Goal: Check status: Check status

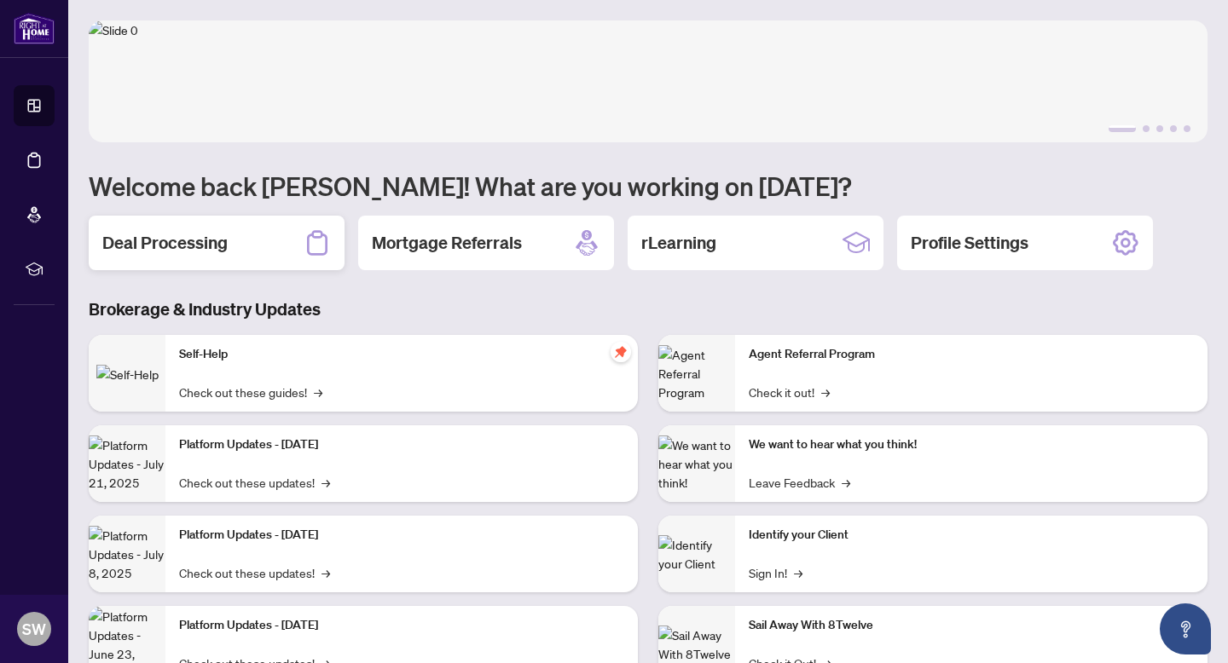
click at [241, 249] on div "Deal Processing" at bounding box center [217, 243] width 256 height 55
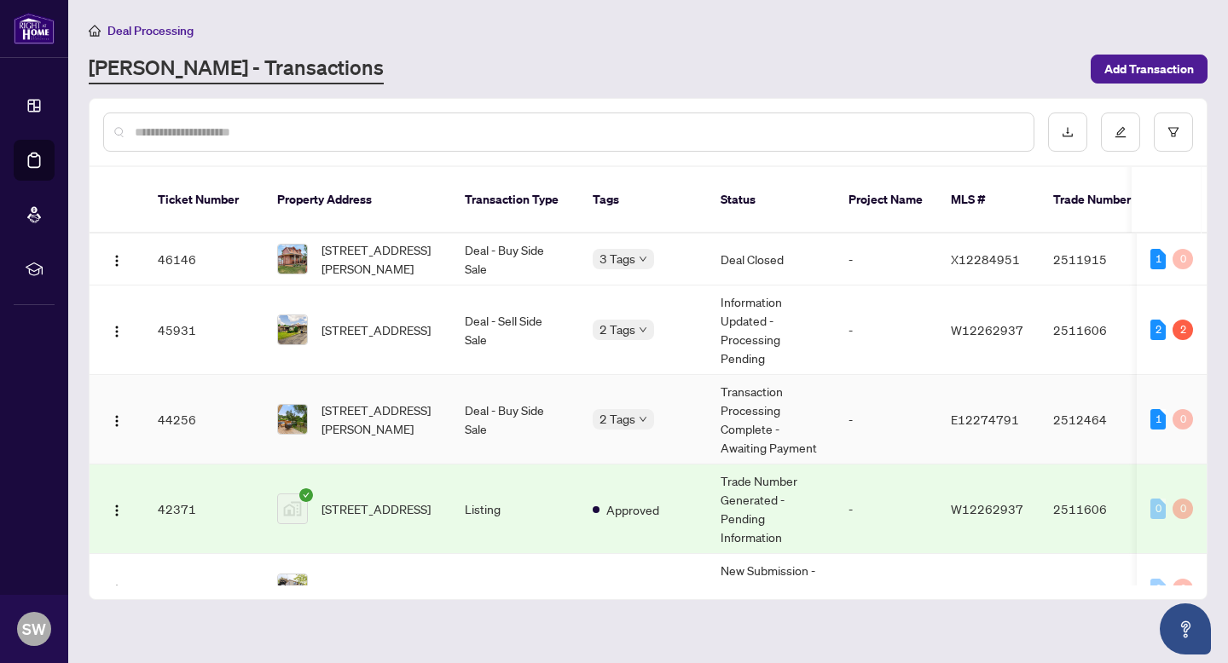
click at [792, 394] on td "Transaction Processing Complete - Awaiting Payment" at bounding box center [771, 420] width 128 height 90
click at [750, 235] on td "Deal Closed" at bounding box center [771, 260] width 128 height 52
